Goal: Transaction & Acquisition: Purchase product/service

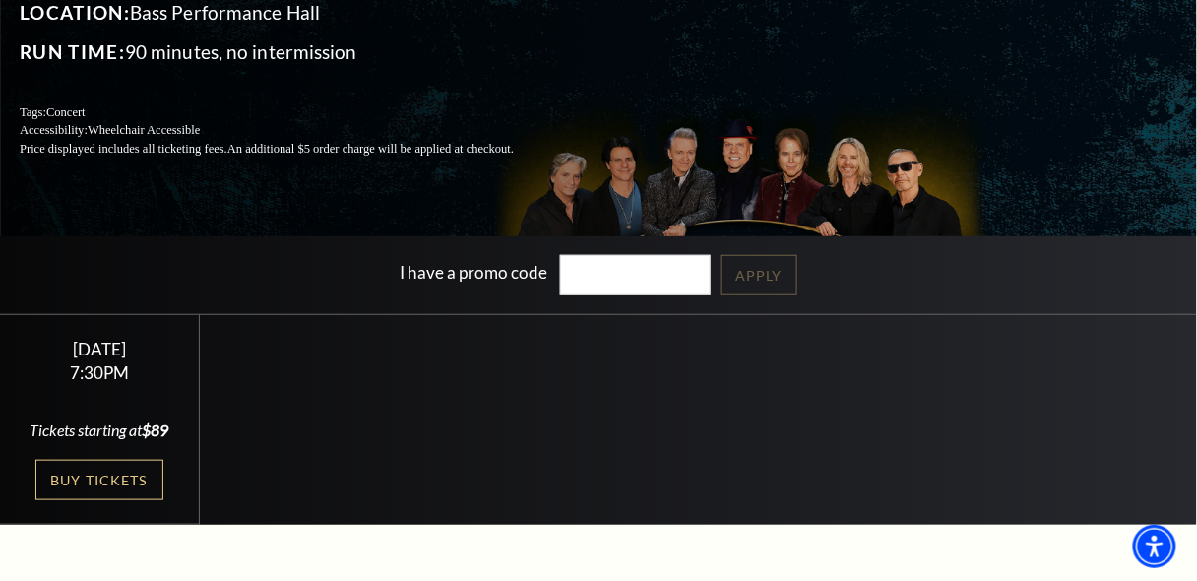
scroll to position [187, 0]
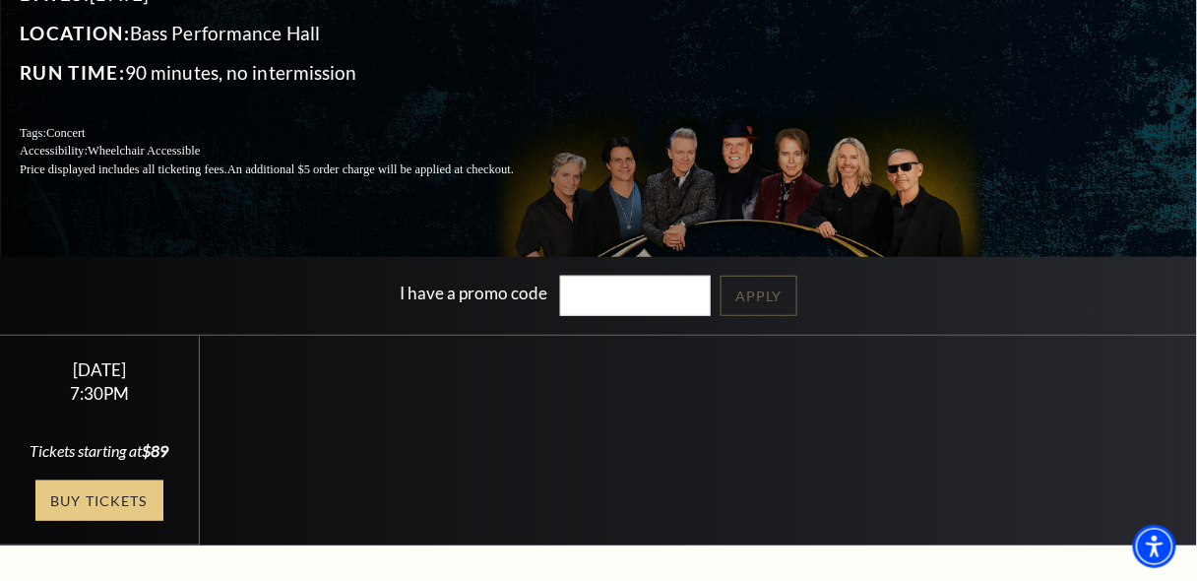
click at [98, 519] on link "Buy Tickets" at bounding box center [99, 500] width 128 height 40
click at [97, 513] on link "Buy Tickets" at bounding box center [99, 500] width 128 height 40
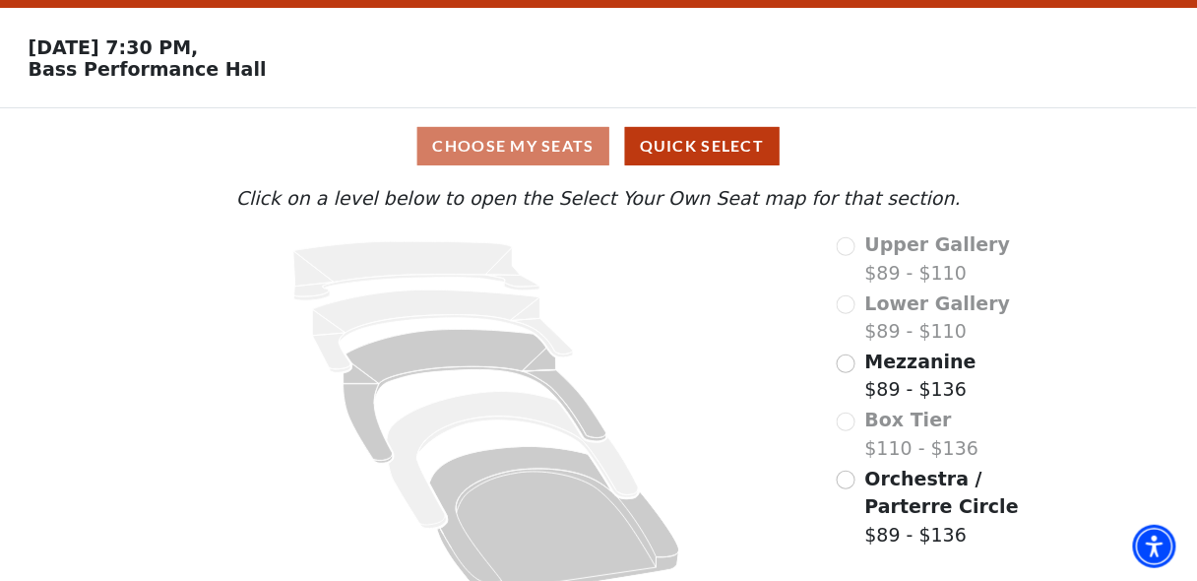
scroll to position [75, 0]
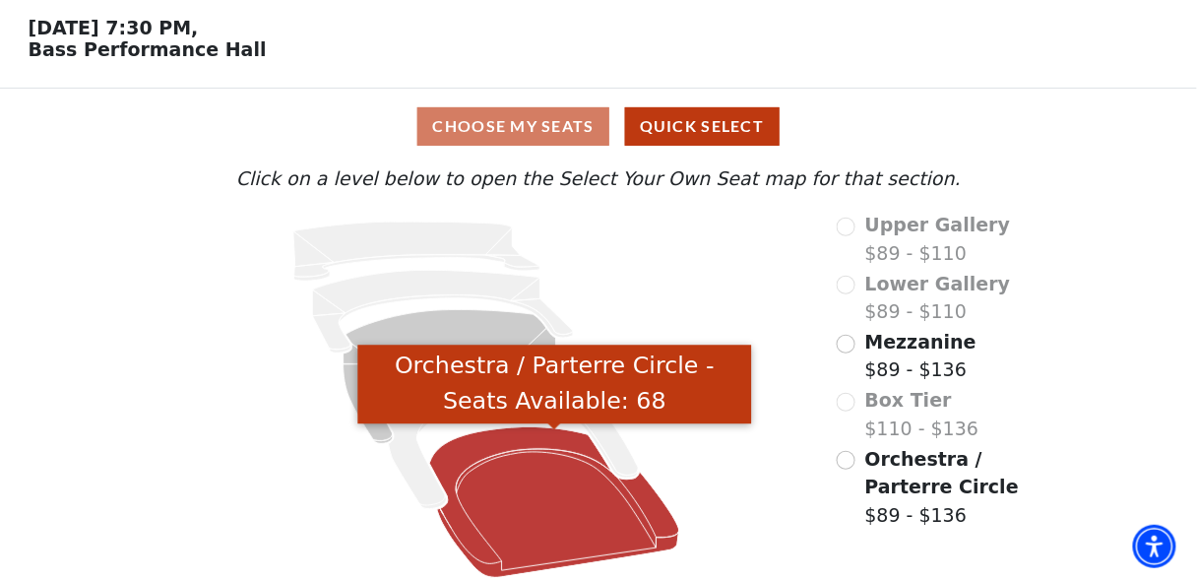
click at [500, 459] on icon "Orchestra / Parterre Circle - Seats Available: 68" at bounding box center [554, 501] width 250 height 151
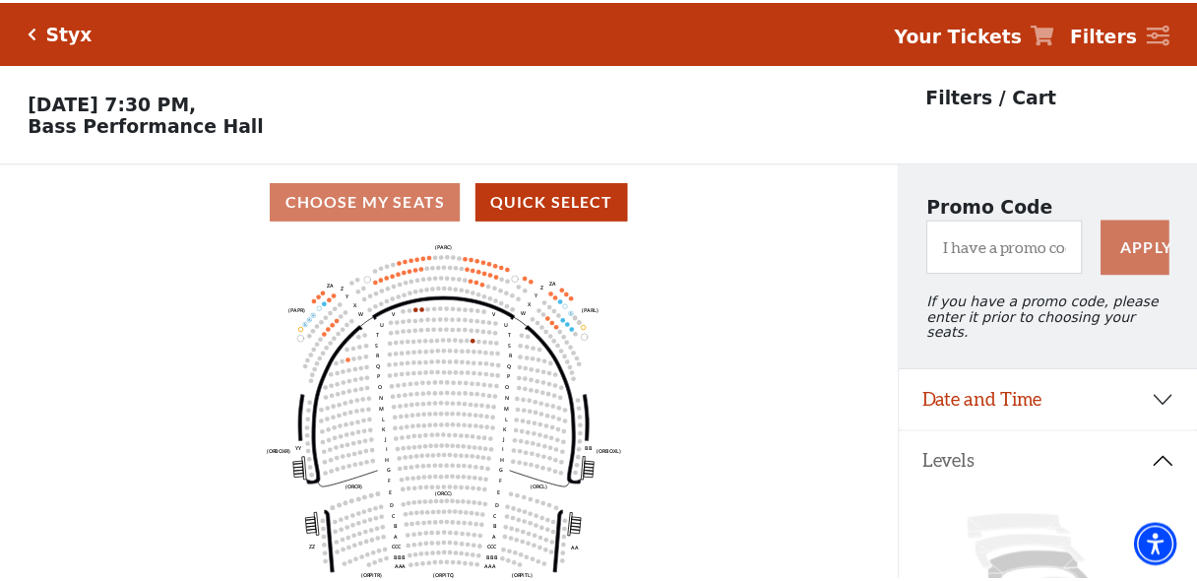
scroll to position [91, 0]
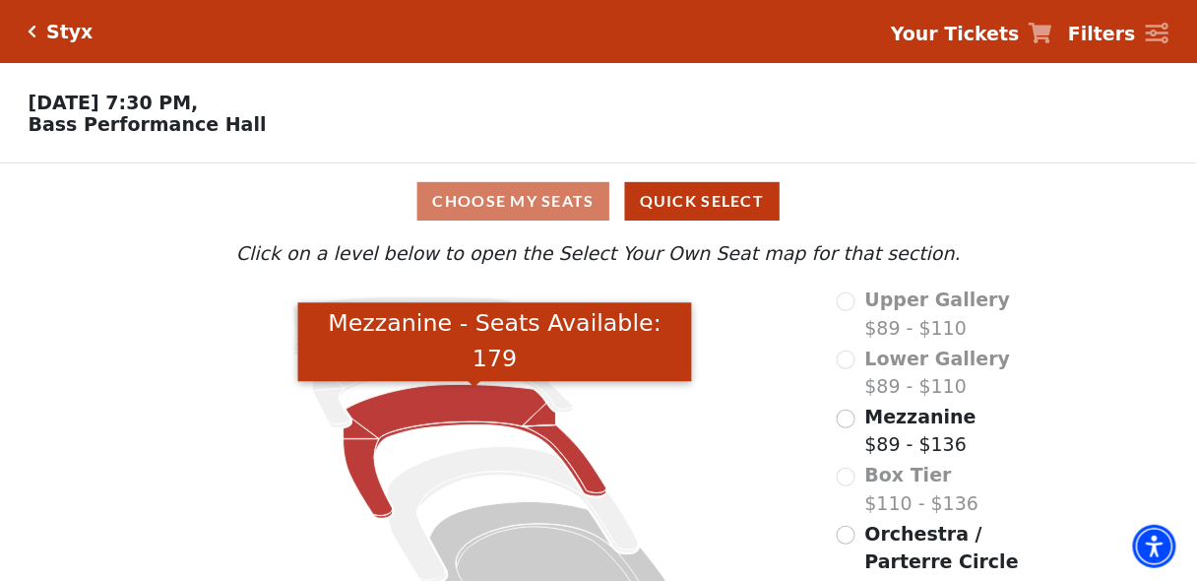
click at [439, 401] on icon "Mezzanine - Seats Available: 179" at bounding box center [474, 452] width 263 height 134
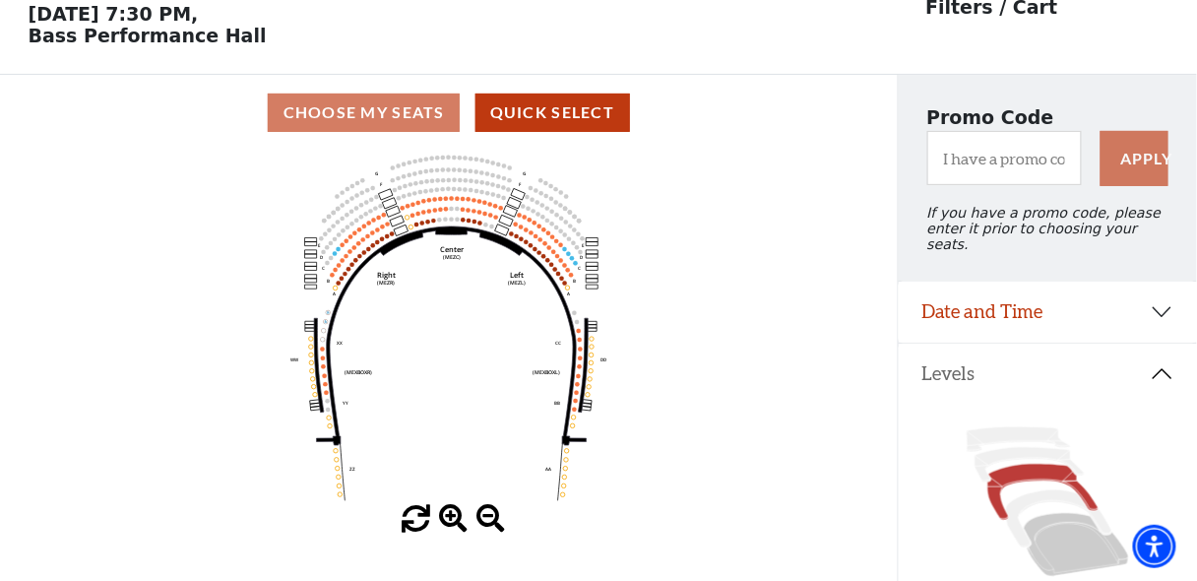
scroll to position [91, 0]
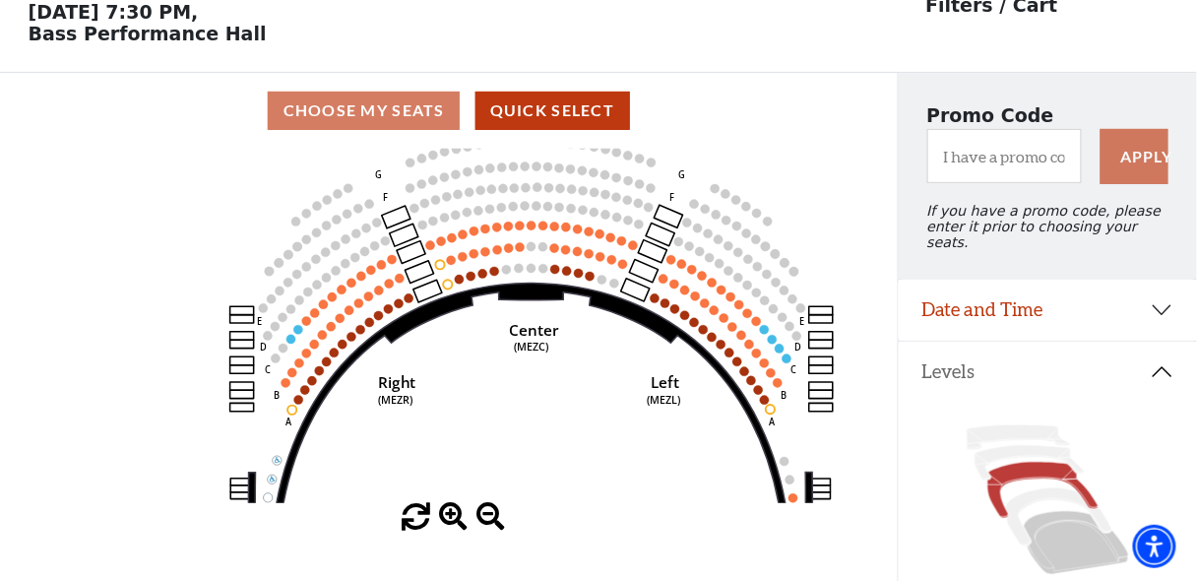
click at [623, 269] on use "Seat Selected" at bounding box center [623, 264] width 10 height 10
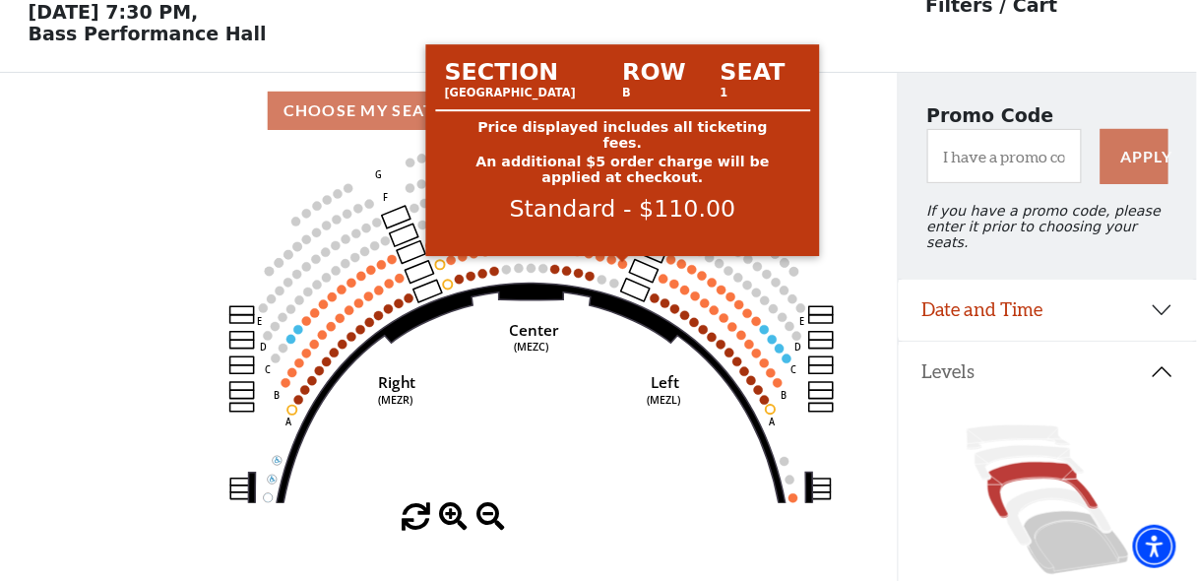
click at [624, 269] on circle at bounding box center [622, 264] width 9 height 9
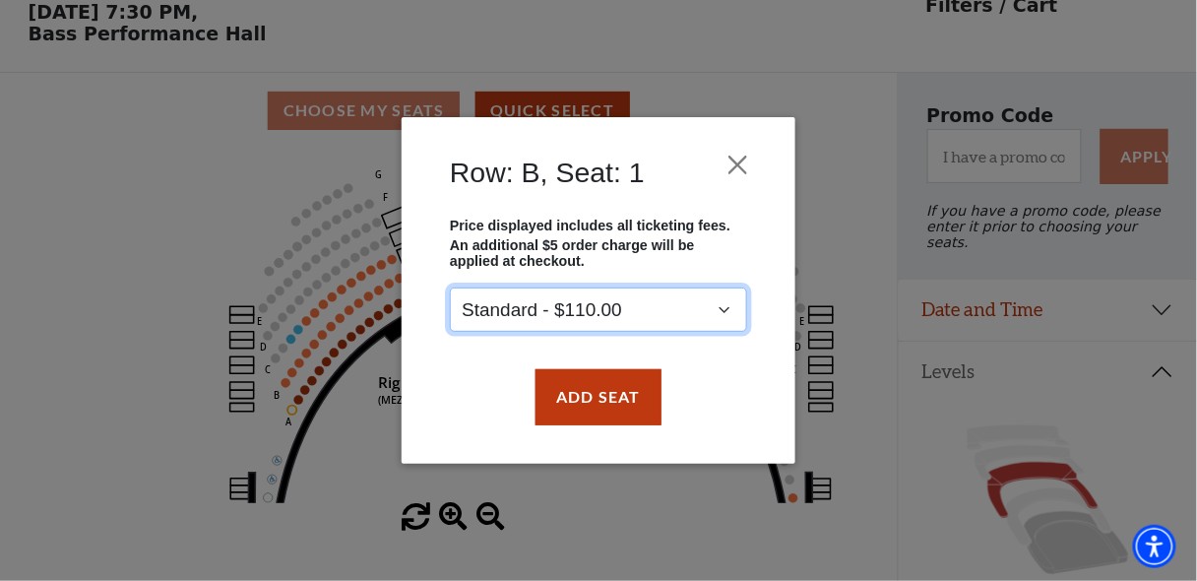
click at [722, 313] on select "Standard - $110.00" at bounding box center [598, 310] width 297 height 44
click at [450, 289] on select "Standard - $110.00" at bounding box center [598, 310] width 297 height 44
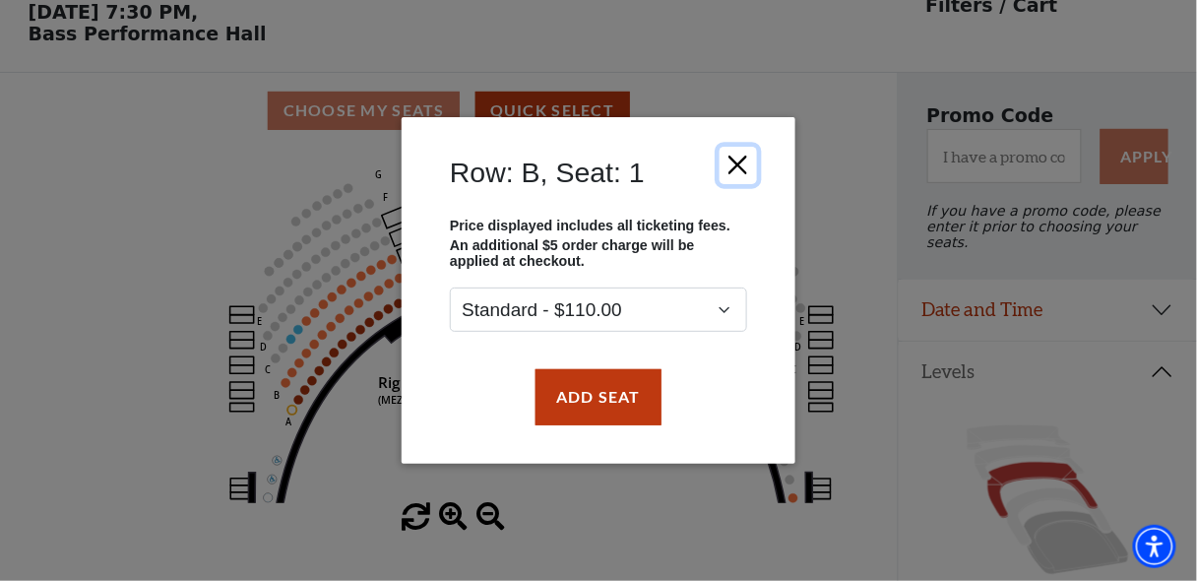
click at [736, 166] on button "Close" at bounding box center [737, 165] width 37 height 37
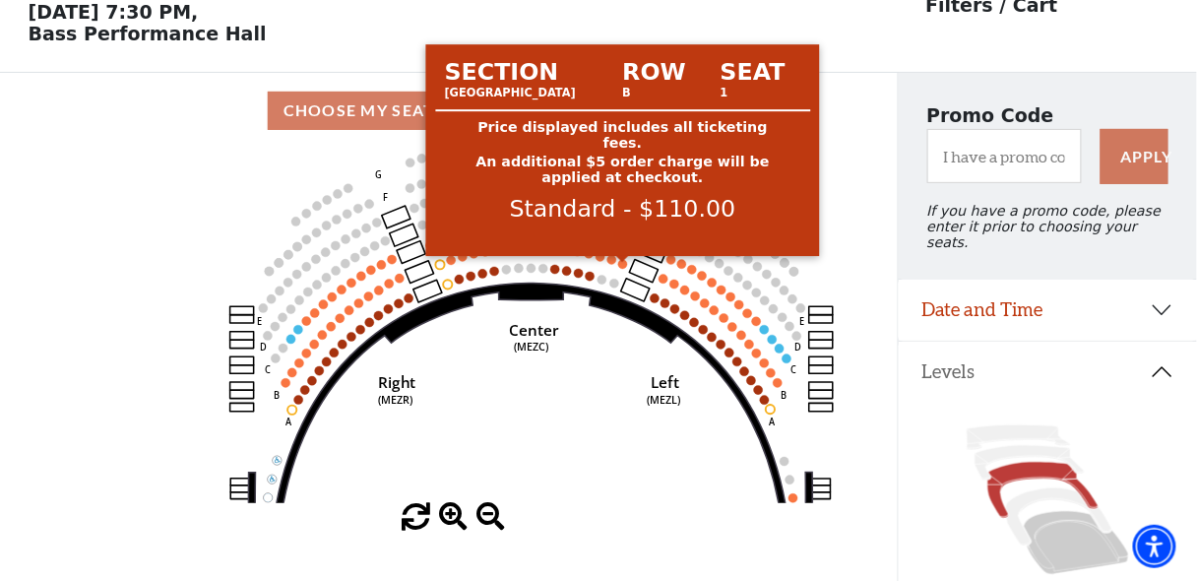
click at [620, 268] on circle at bounding box center [622, 264] width 9 height 9
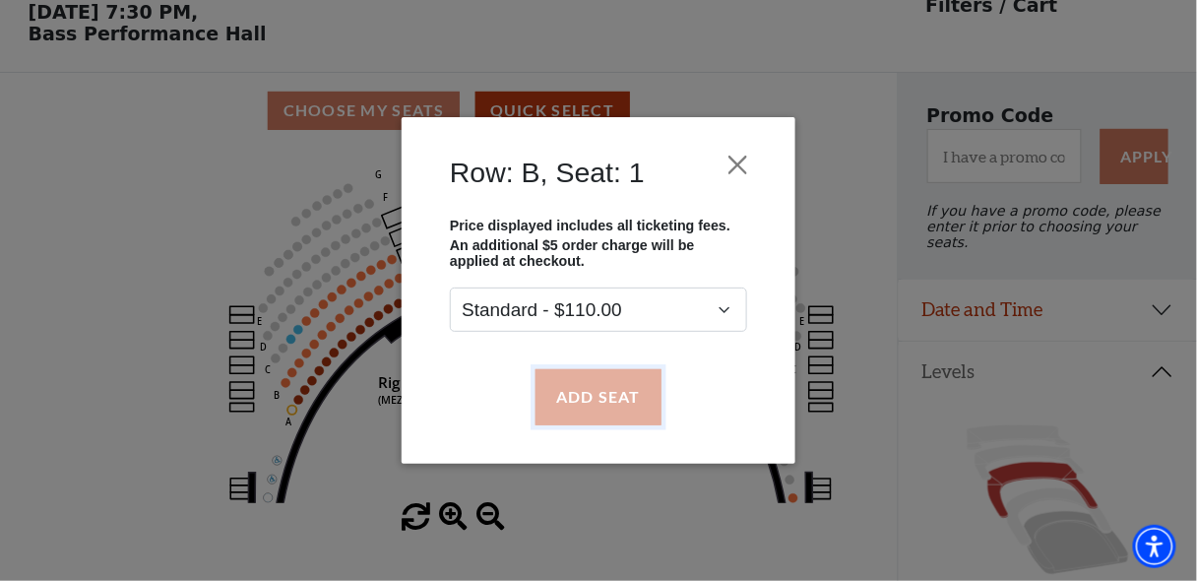
click at [597, 401] on button "Add Seat" at bounding box center [598, 396] width 126 height 55
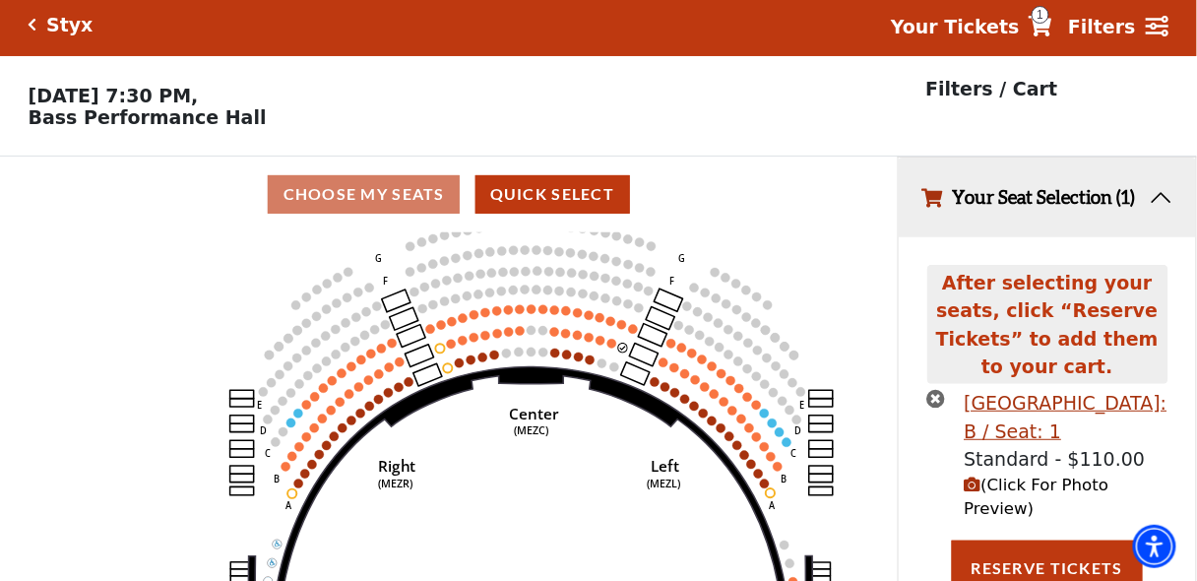
scroll to position [0, 0]
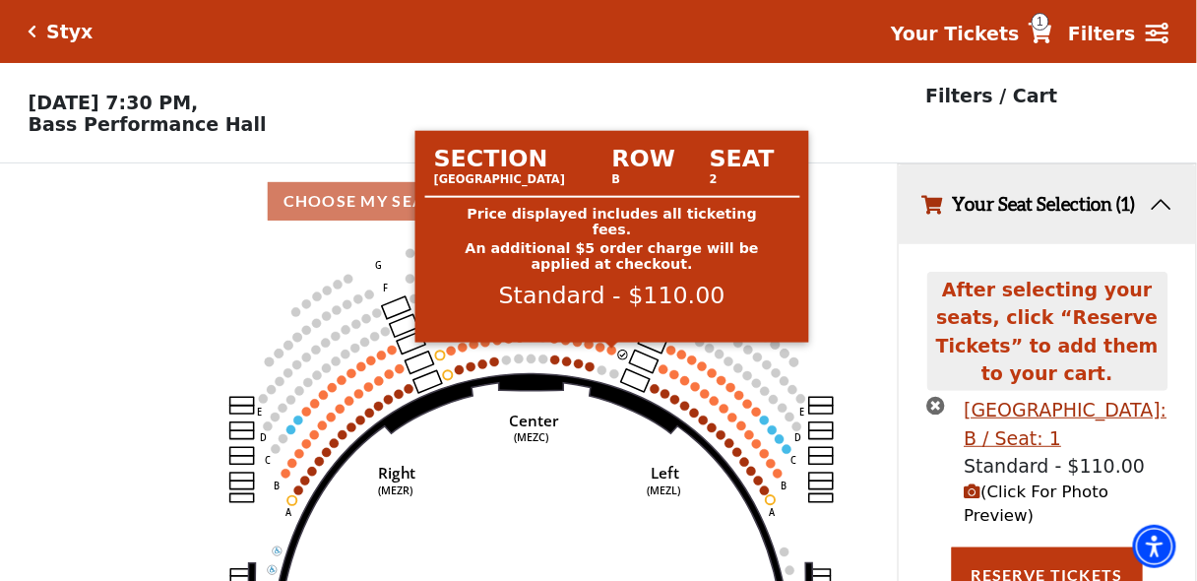
click at [614, 353] on circle at bounding box center [611, 349] width 9 height 9
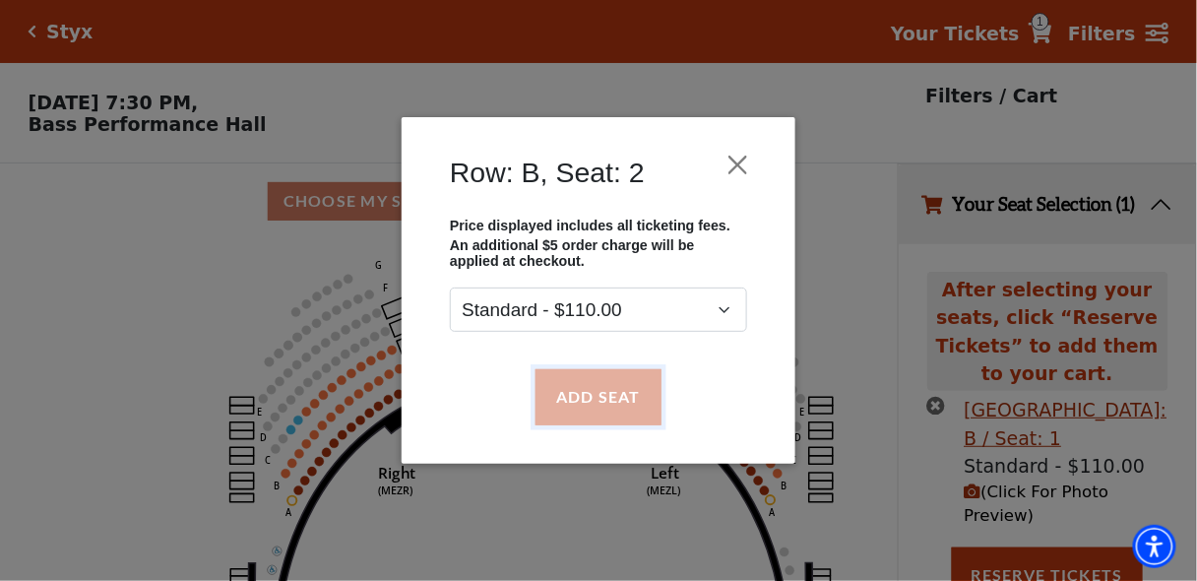
click at [596, 405] on button "Add Seat" at bounding box center [598, 396] width 126 height 55
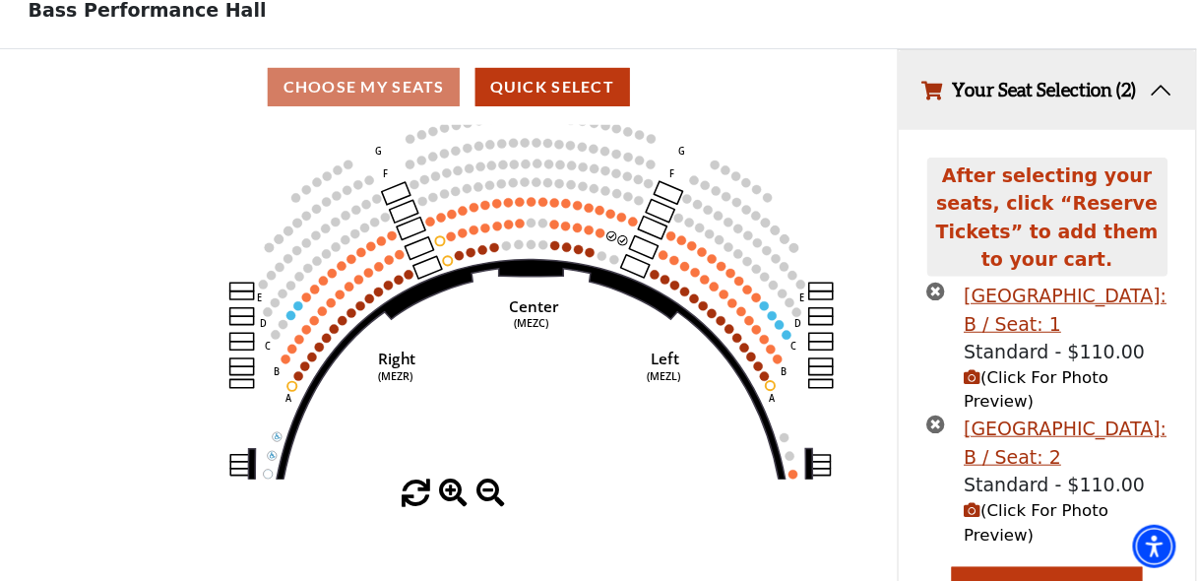
scroll to position [129, 0]
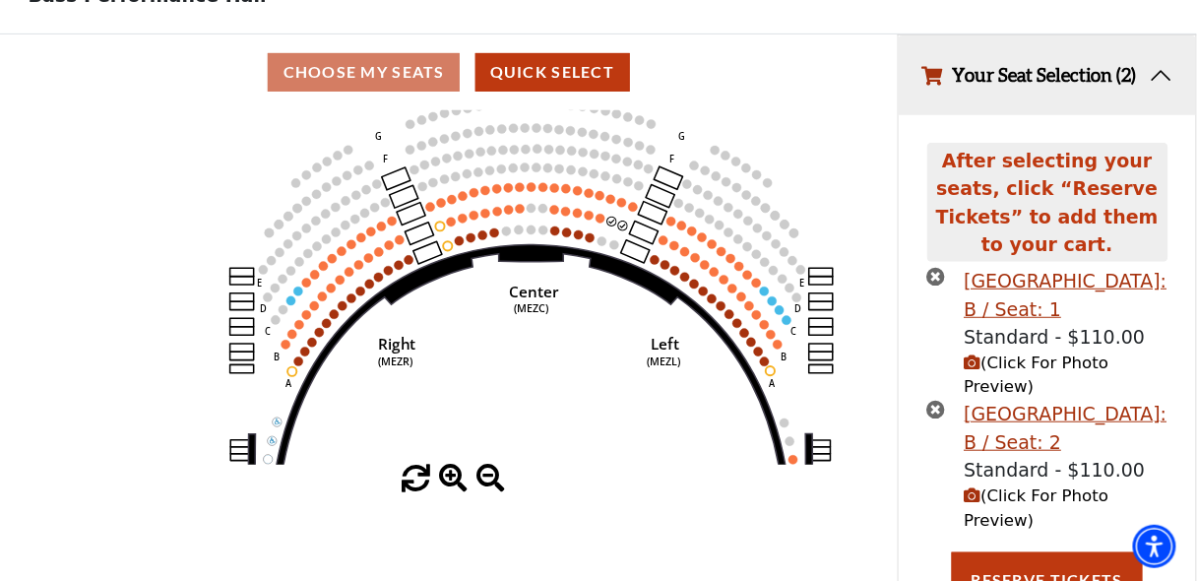
click at [1044, 353] on span "(Click For Photo Preview)" at bounding box center [1036, 374] width 145 height 43
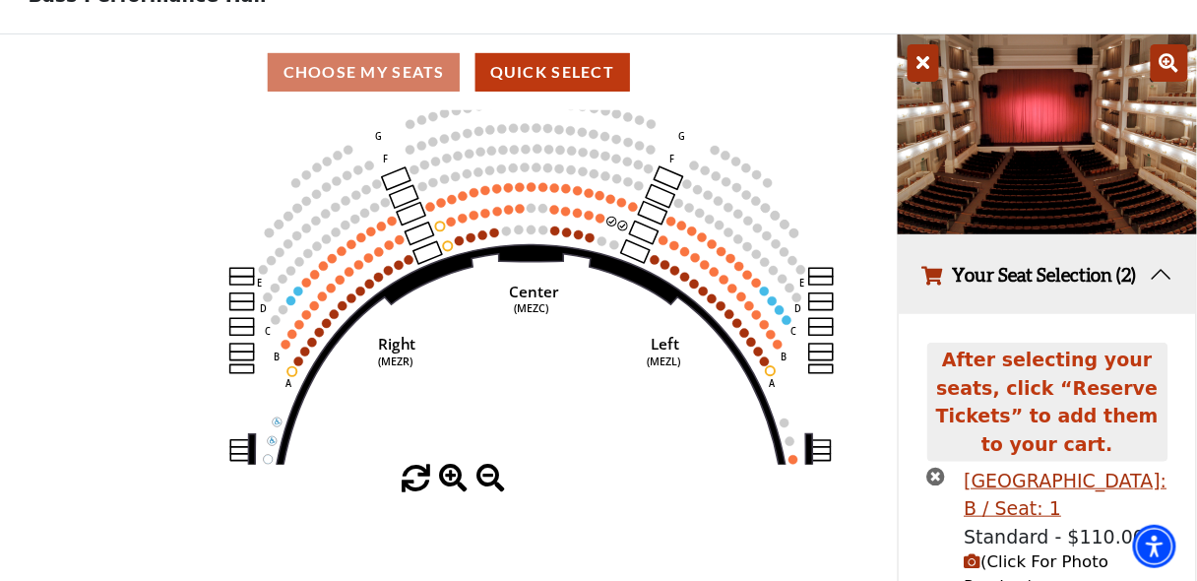
click at [925, 62] on icon at bounding box center [922, 62] width 31 height 37
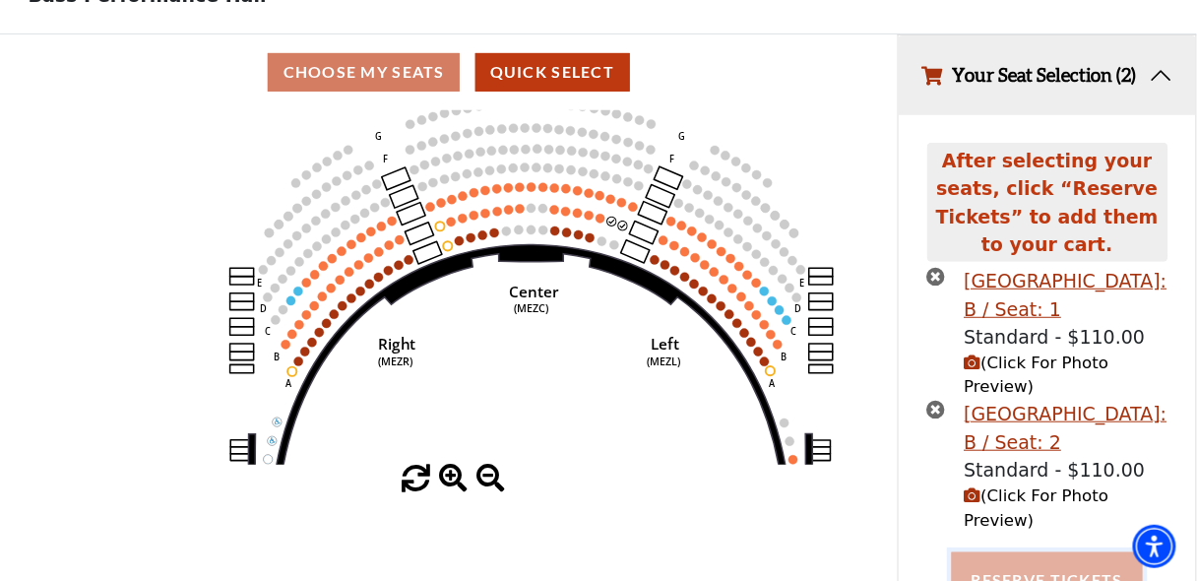
click at [1037, 552] on button "Reserve Tickets" at bounding box center [1047, 579] width 191 height 55
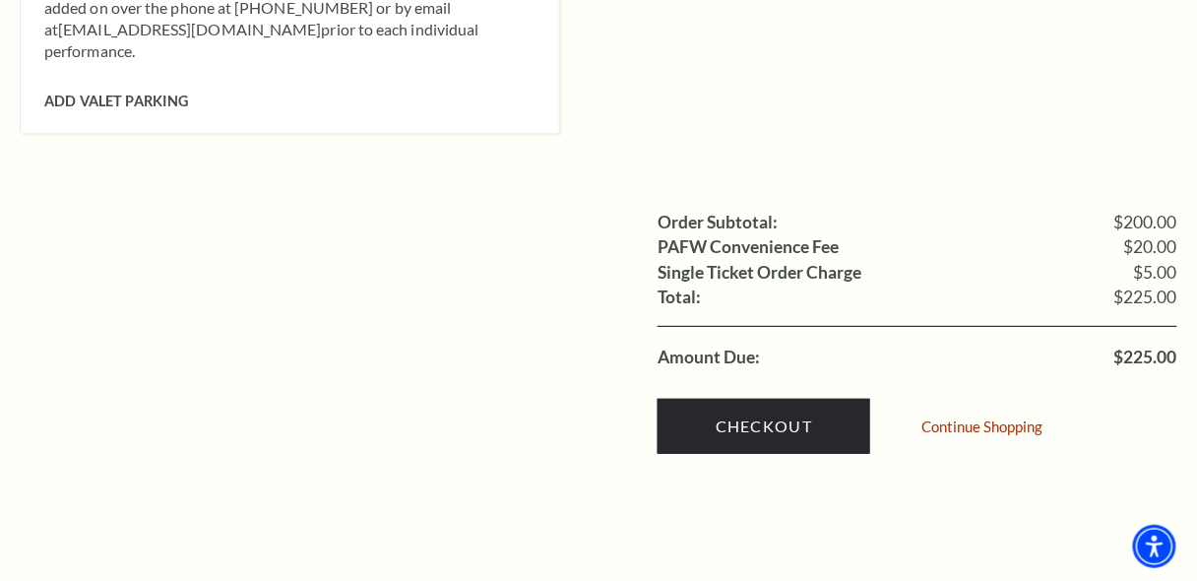
scroll to position [1884, 0]
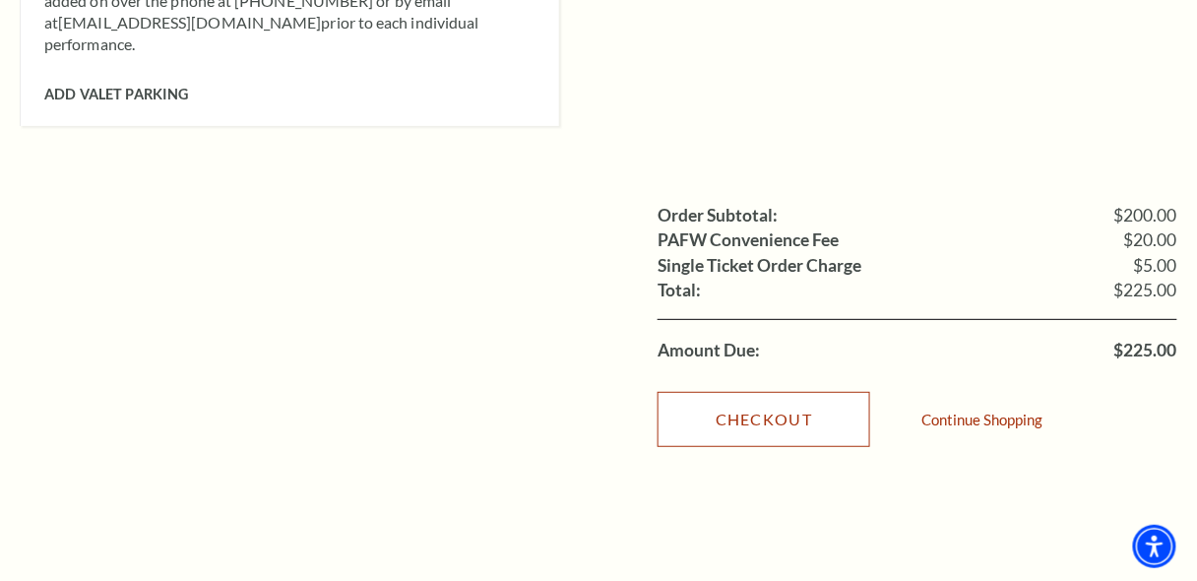
click at [778, 392] on link "Checkout" at bounding box center [763, 419] width 213 height 55
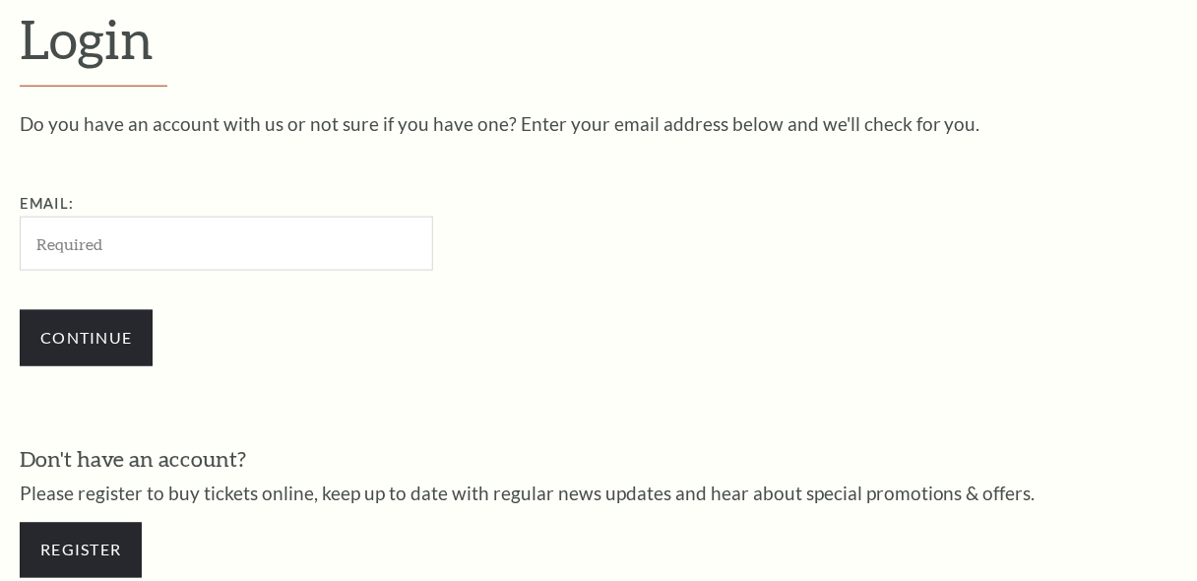
scroll to position [514, 0]
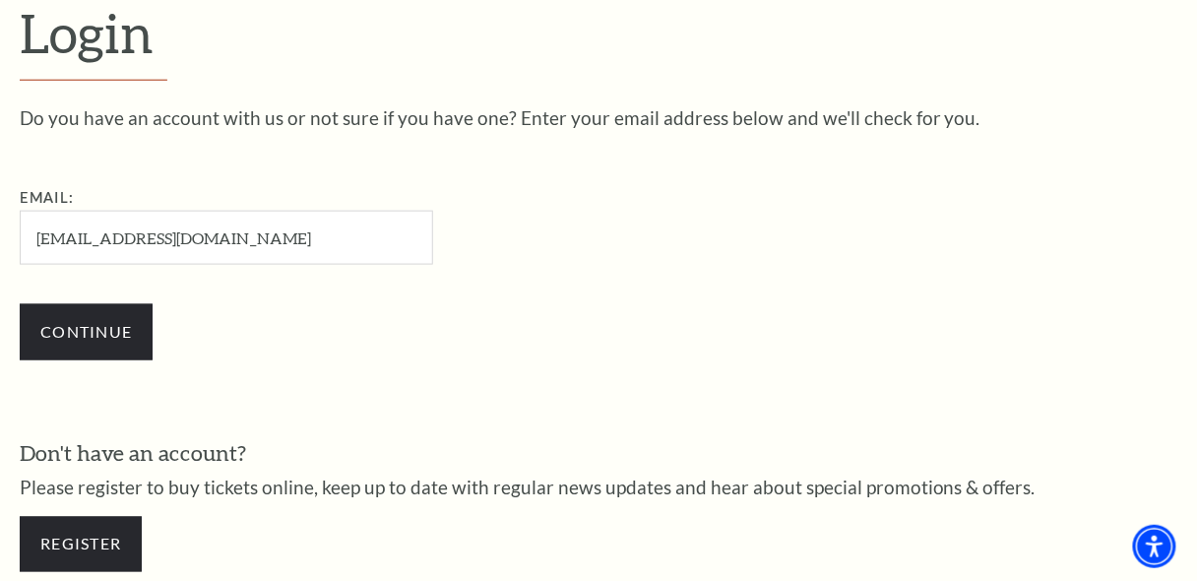
type input "[EMAIL_ADDRESS][DOMAIN_NAME]"
click at [687, 329] on div "Do you have an account with us or not sure if you have one? Enter your email ad…" at bounding box center [598, 243] width 1157 height 271
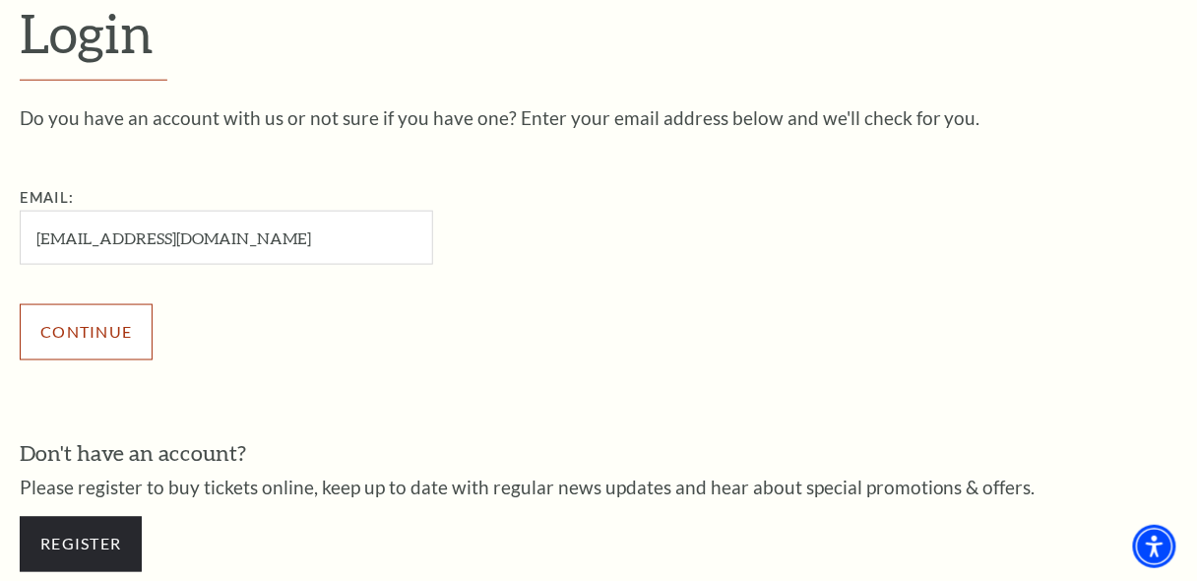
click at [104, 336] on input "Continue" at bounding box center [86, 331] width 133 height 55
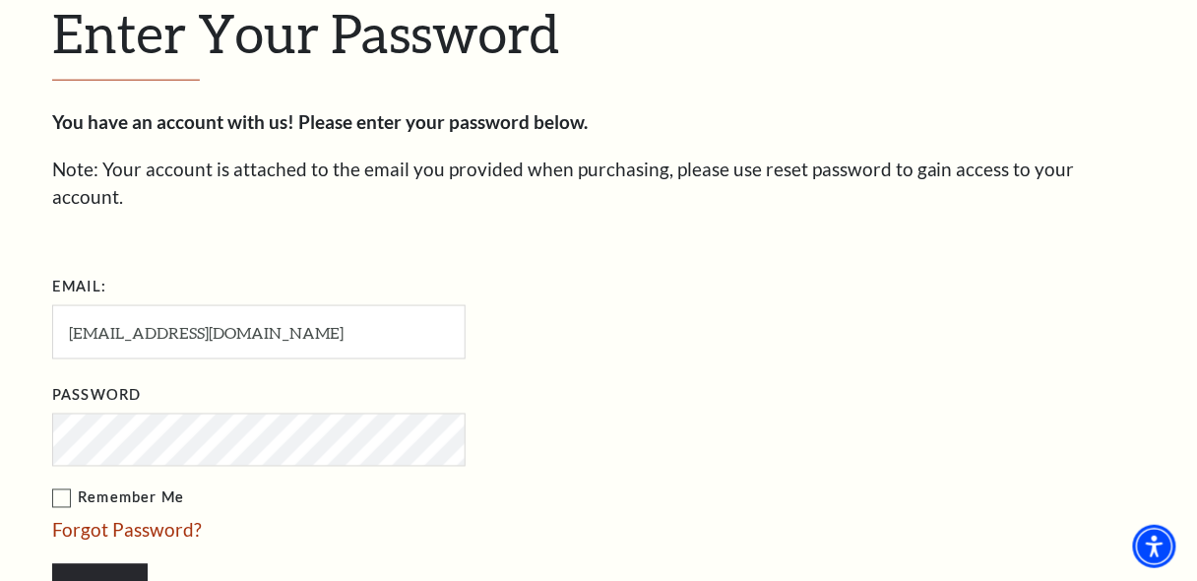
click at [66, 486] on label "Remember Me" at bounding box center [357, 498] width 610 height 25
click at [0, 0] on input "Remember Me" at bounding box center [0, 0] width 0 height 0
click at [97, 564] on input "Login" at bounding box center [99, 591] width 95 height 55
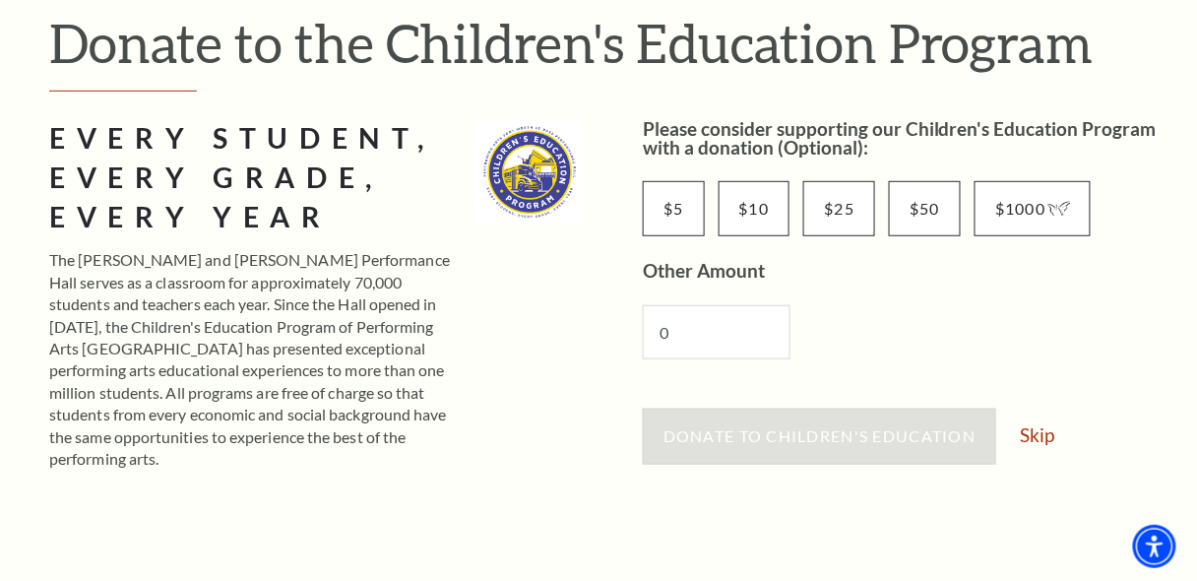
scroll to position [241, 0]
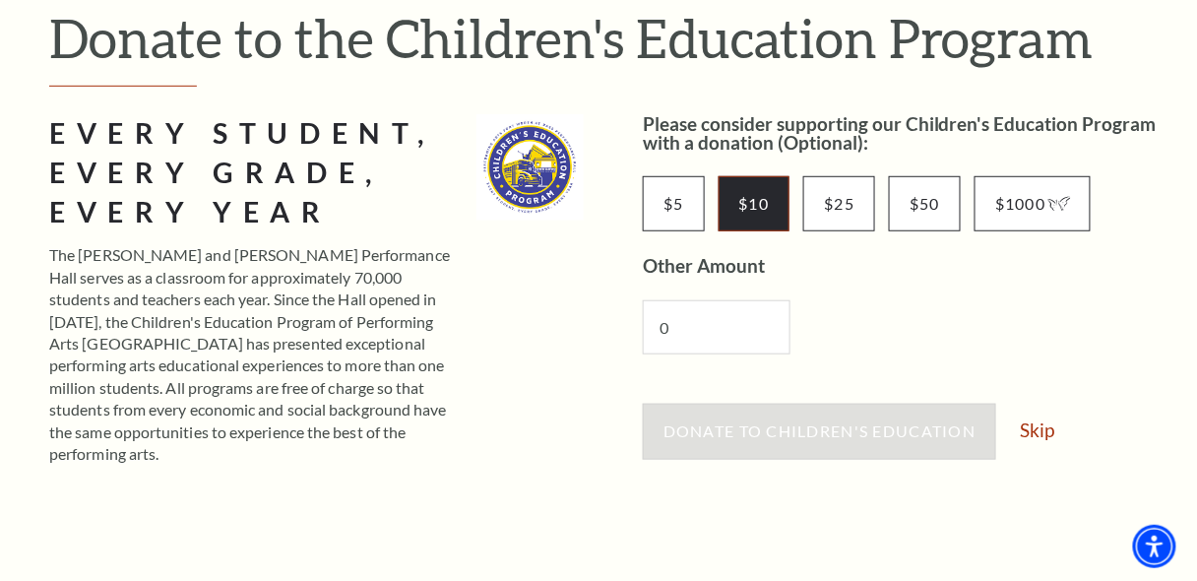
click at [753, 200] on input "$10" at bounding box center [754, 203] width 72 height 55
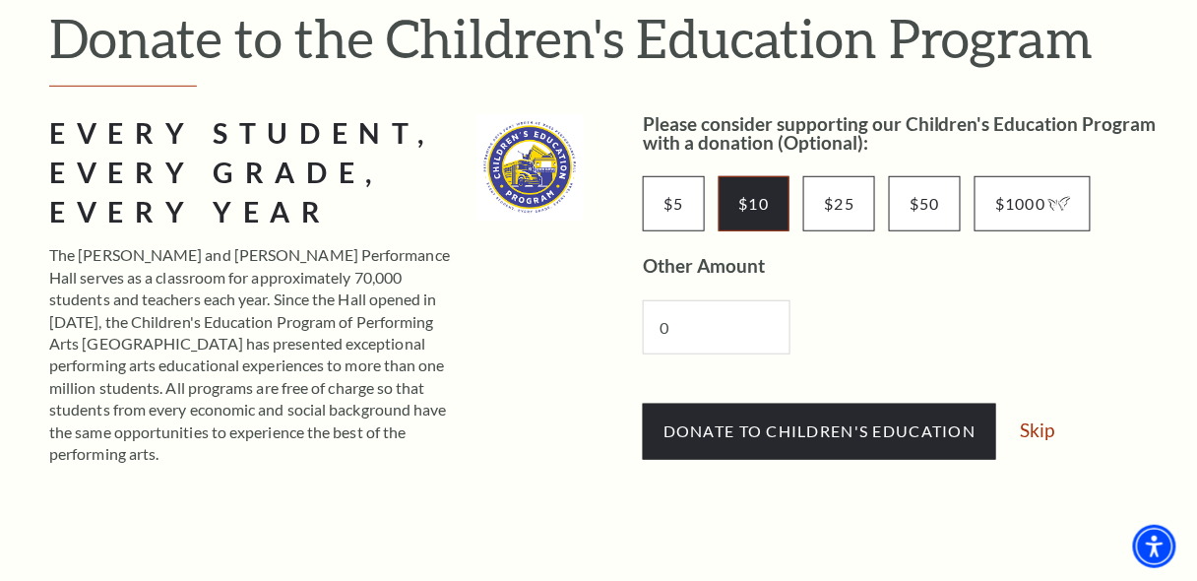
click at [764, 207] on input "$10" at bounding box center [754, 203] width 72 height 55
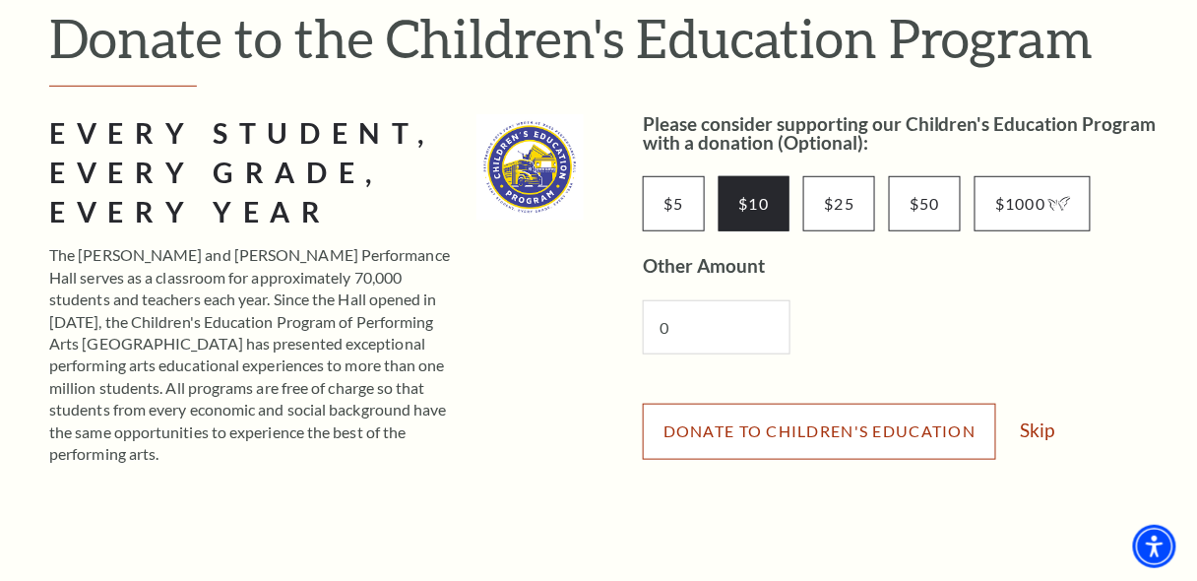
click at [909, 432] on span "Donate to Children's Education" at bounding box center [819, 430] width 312 height 19
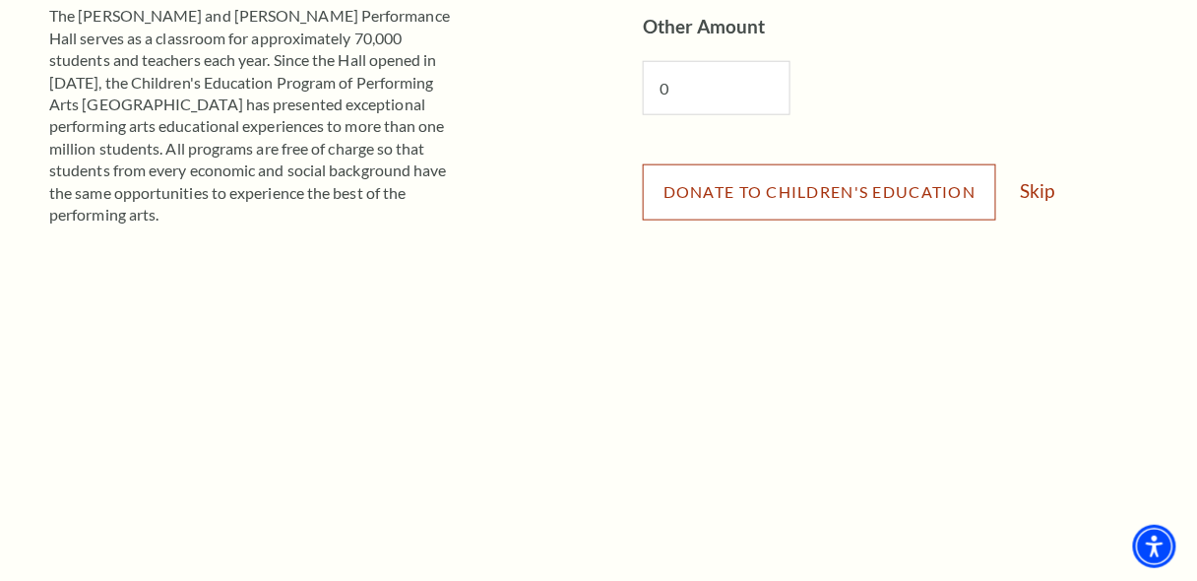
scroll to position [444, 0]
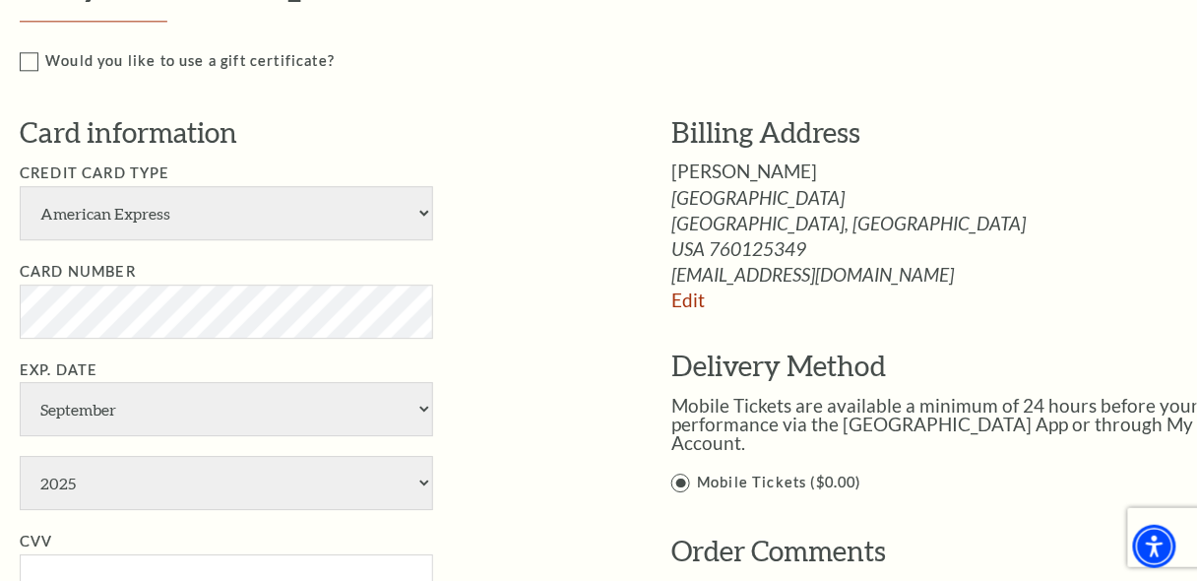
scroll to position [1237, 0]
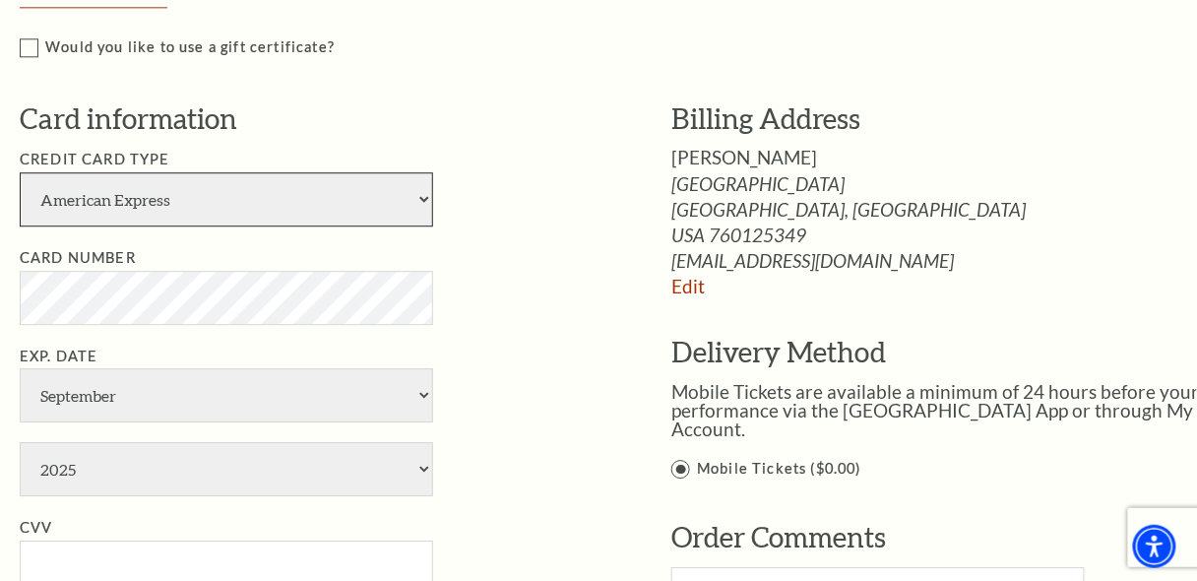
click at [425, 197] on select "American Express Visa Master Card Discover" at bounding box center [226, 199] width 413 height 54
select select "24"
click at [20, 172] on select "American Express Visa Master Card Discover" at bounding box center [226, 199] width 413 height 54
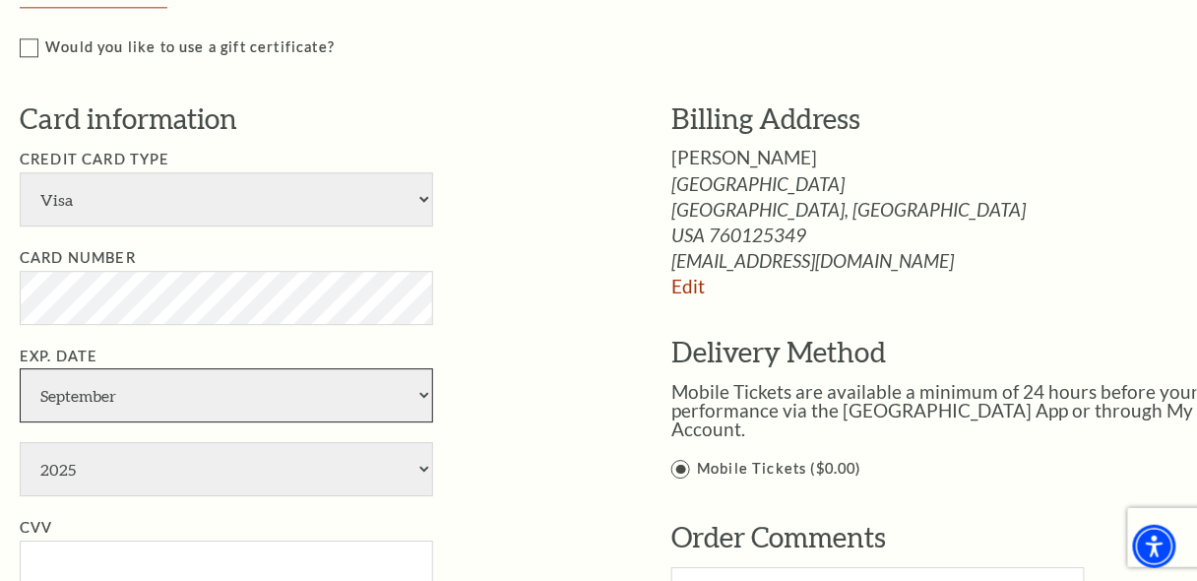
click at [425, 392] on select "January February March April May June July August September October November De…" at bounding box center [226, 395] width 413 height 54
select select "12"
click at [20, 368] on select "January February March April May June July August September October November De…" at bounding box center [226, 395] width 413 height 54
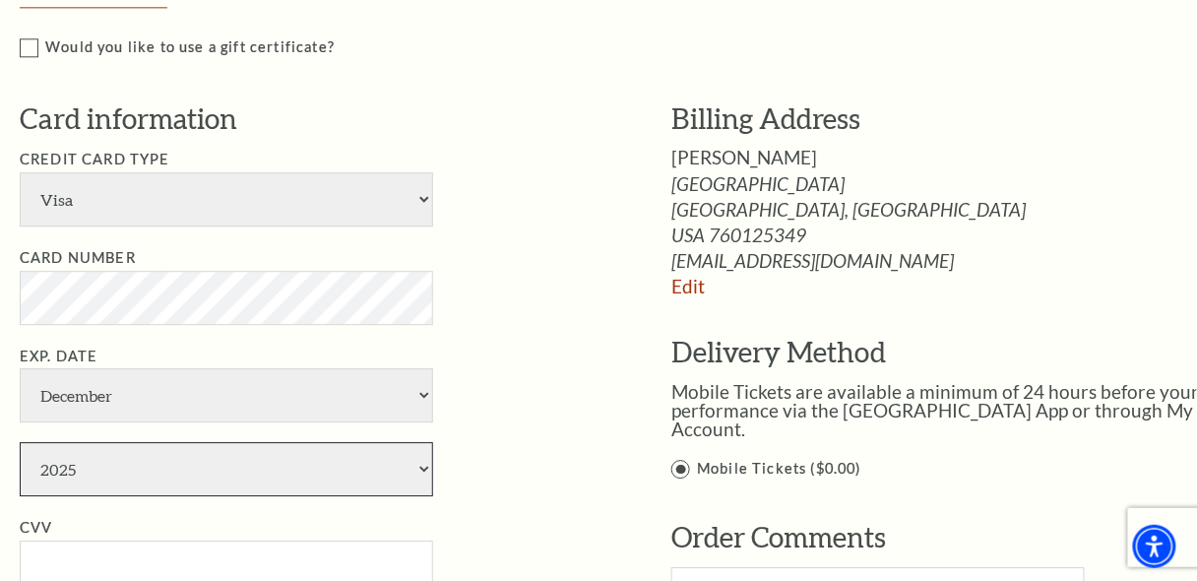
click at [426, 466] on select "2025 2026 2027 2028 2029 2030 2031 2032 2033 2034" at bounding box center [226, 469] width 413 height 54
select select "2028"
click at [20, 442] on select "2025 2026 2027 2028 2029 2030 2031 2032 2033 2034" at bounding box center [226, 469] width 413 height 54
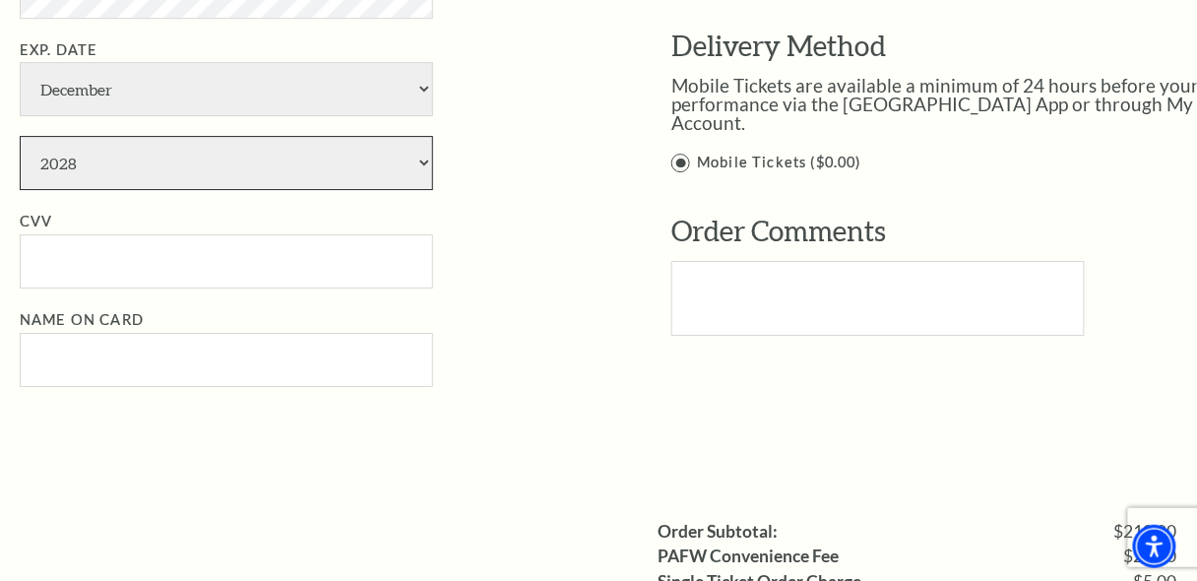
scroll to position [1569, 0]
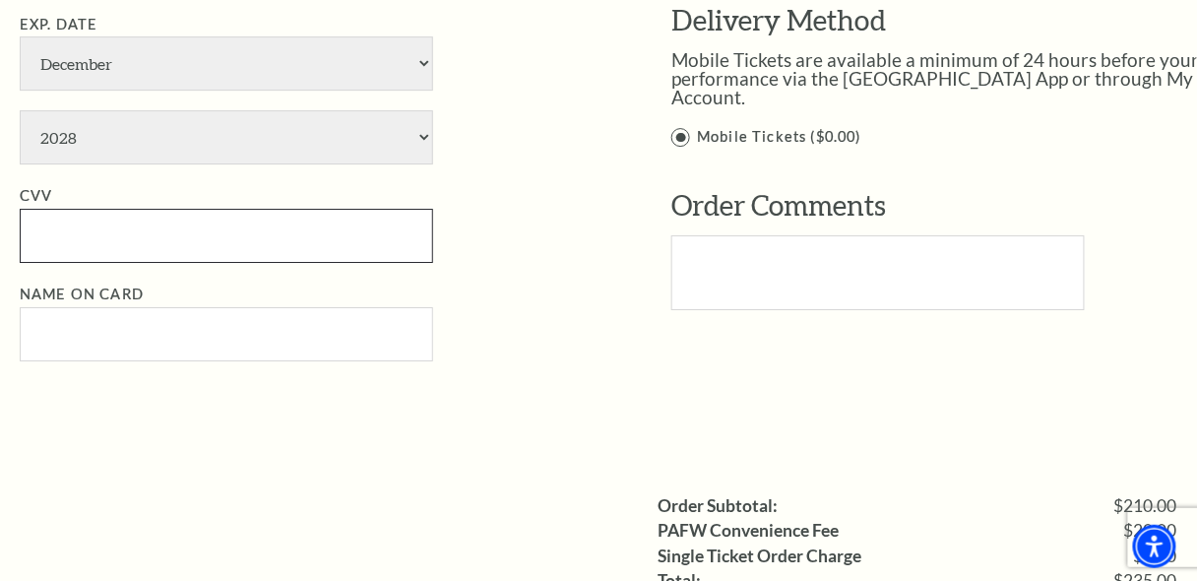
click at [38, 241] on input "CVV" at bounding box center [226, 236] width 413 height 54
type input "673"
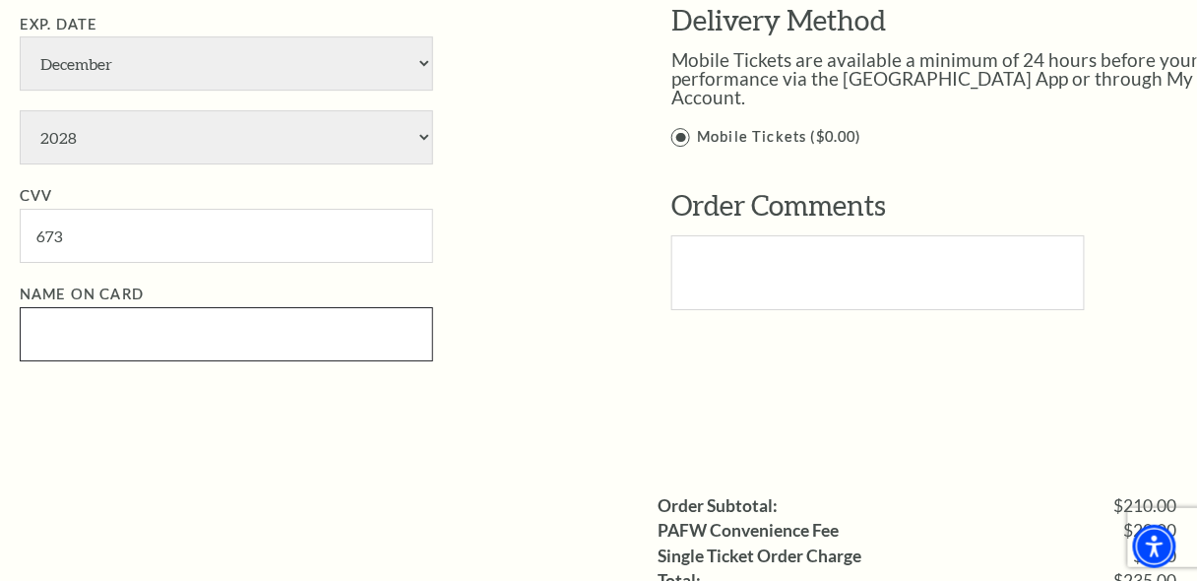
click at [91, 313] on input "Name on Card" at bounding box center [226, 334] width 413 height 54
type input "steven p woolston"
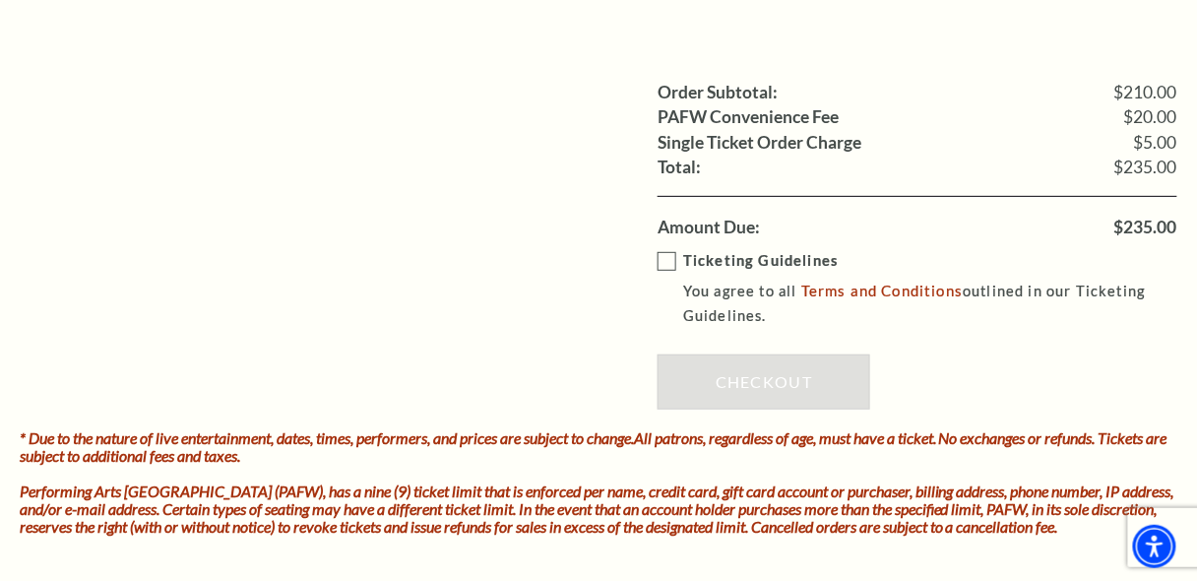
scroll to position [1985, 0]
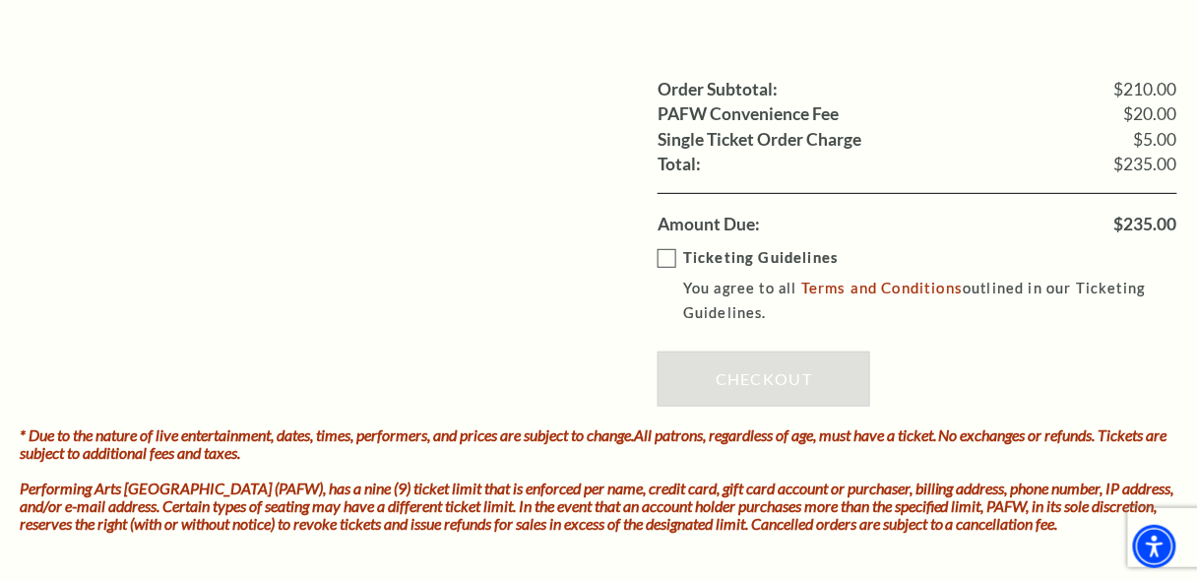
click at [671, 257] on label "Ticketing Guidelines You agree to all Terms and Conditions outlined in our Tick…" at bounding box center [931, 285] width 548 height 79
click at [0, 0] on input "Ticketing Guidelines You agree to all Terms and Conditions outlined in our Tick…" at bounding box center [0, 0] width 0 height 0
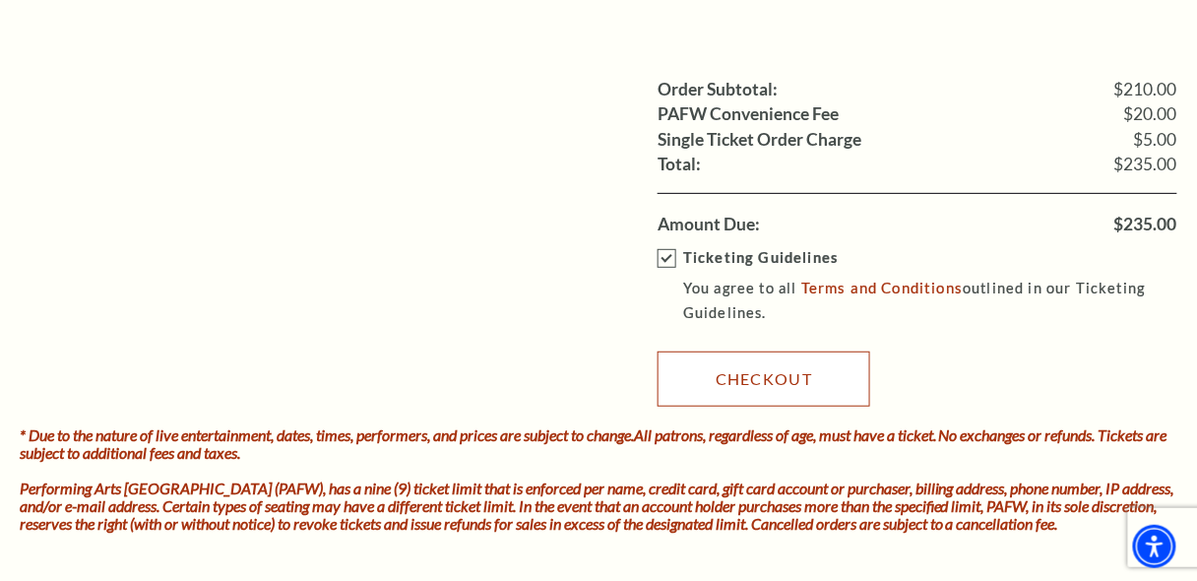
click at [776, 360] on link "Checkout" at bounding box center [763, 378] width 213 height 55
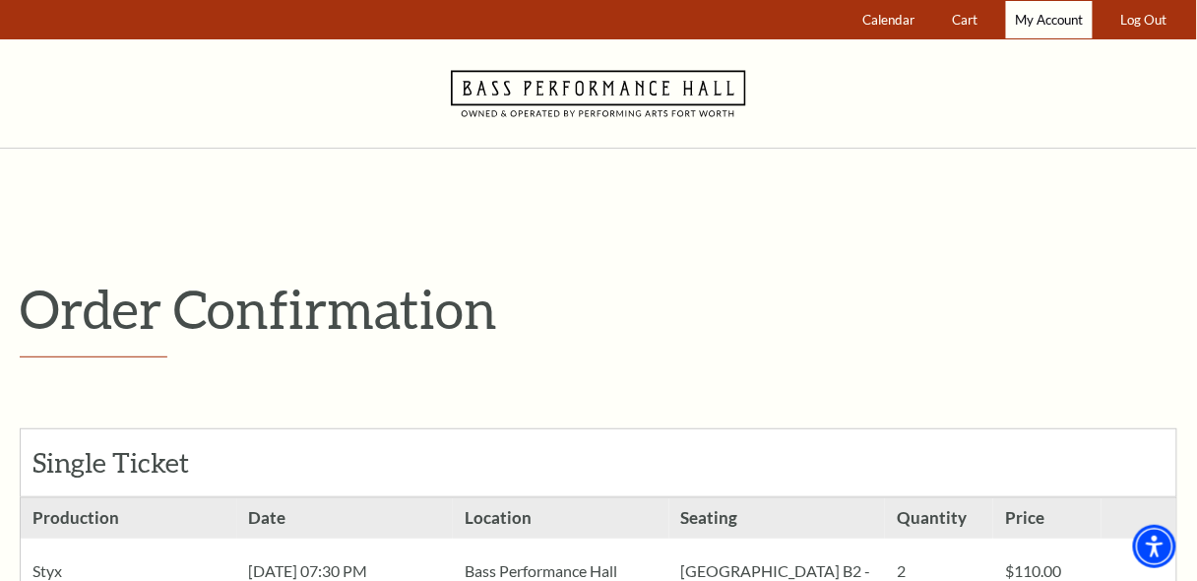
click at [1038, 30] on link "My Account" at bounding box center [1049, 20] width 87 height 38
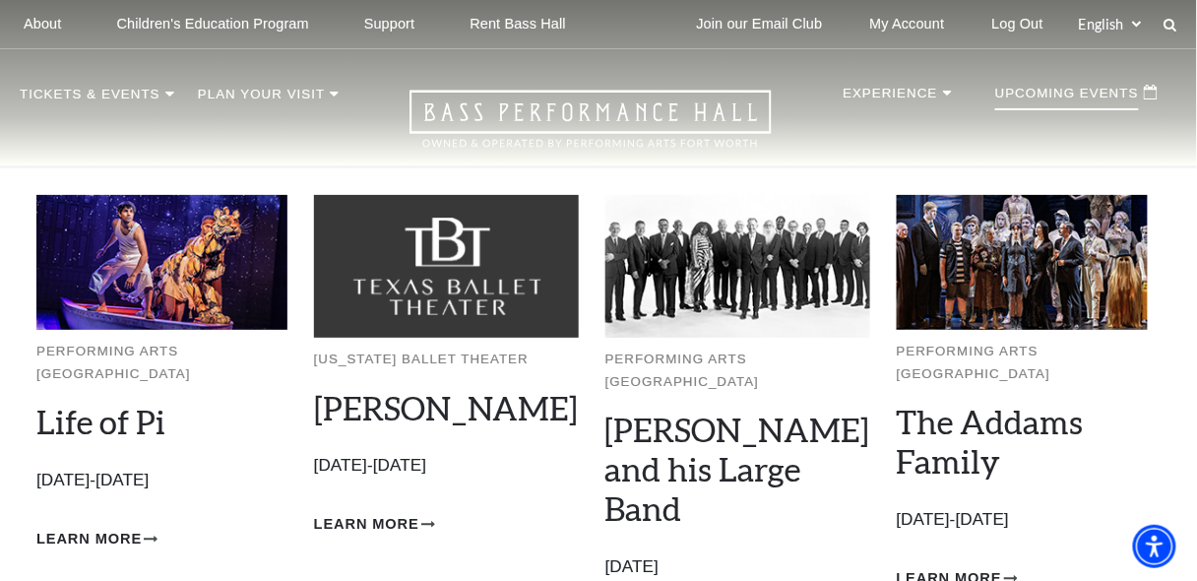
click at [1065, 91] on p "Upcoming Events" at bounding box center [1067, 99] width 144 height 24
click at [1077, 97] on p "Upcoming Events" at bounding box center [1067, 99] width 144 height 24
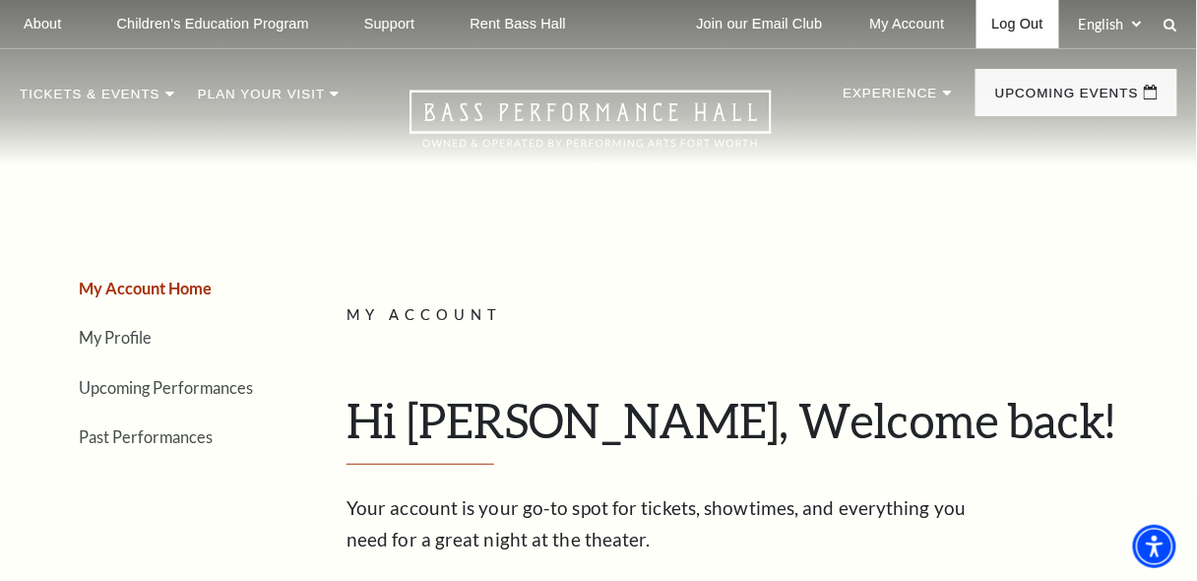
click at [1027, 18] on link "Log Out" at bounding box center [1017, 24] width 83 height 48
